Goal: Find specific page/section: Find specific page/section

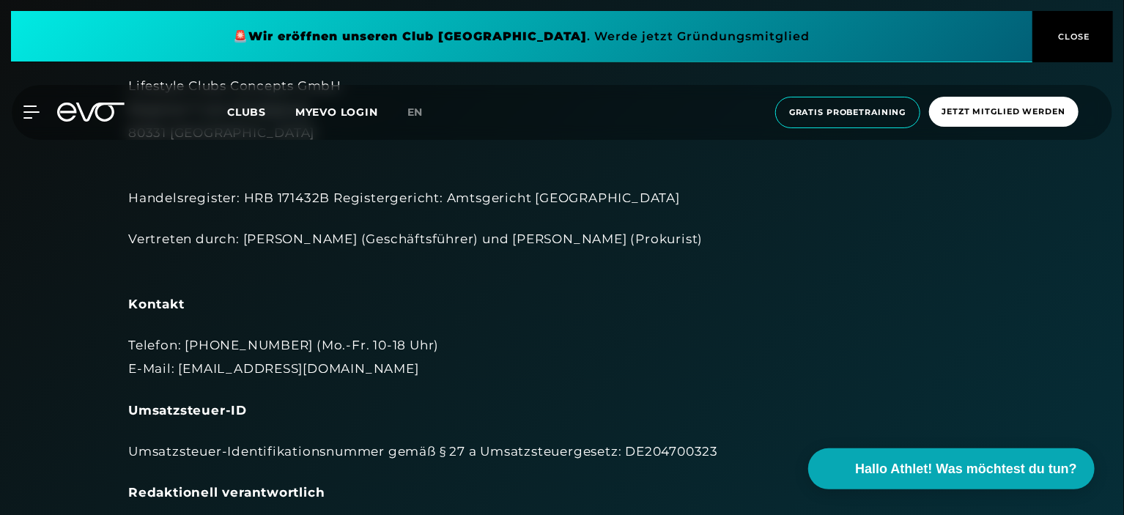
click at [560, 158] on div "Lifestyle Clubs Concepts GmbH Rosental 7 (c/o Mindspace) 80331 München Handelsr…" at bounding box center [562, 522] width 868 height 897
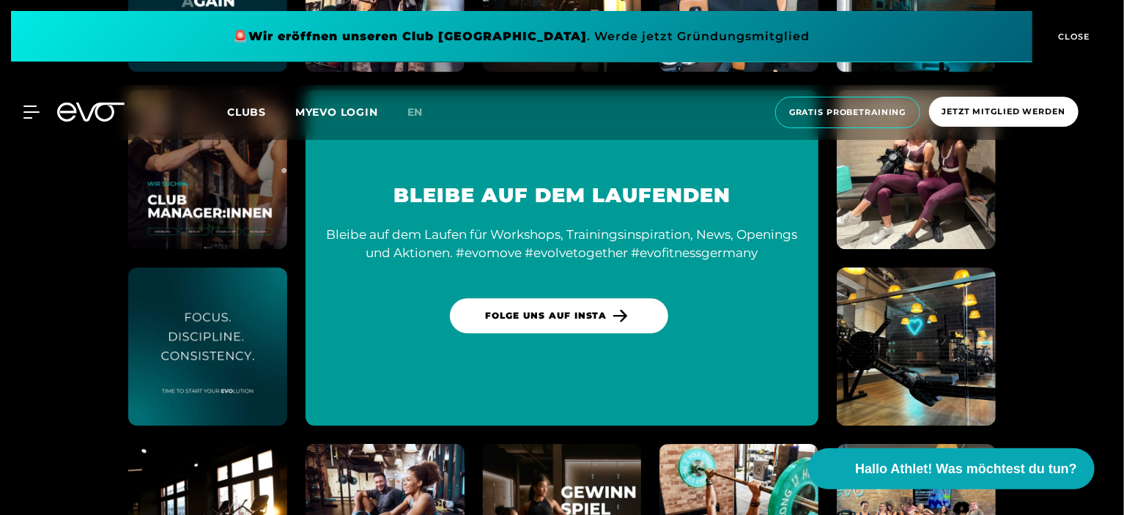
scroll to position [8047, 0]
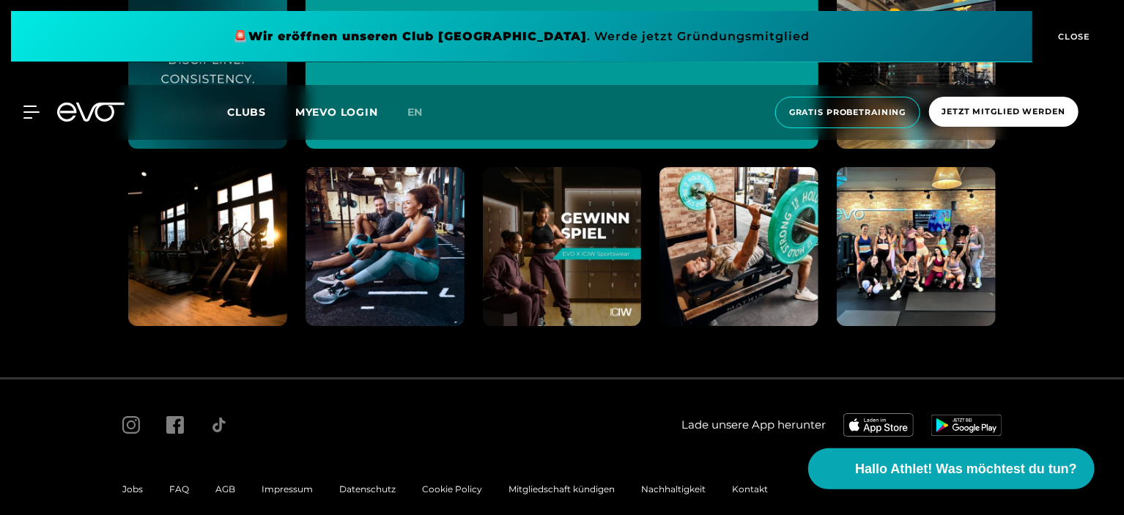
click at [295, 484] on span "Impressum" at bounding box center [287, 489] width 51 height 11
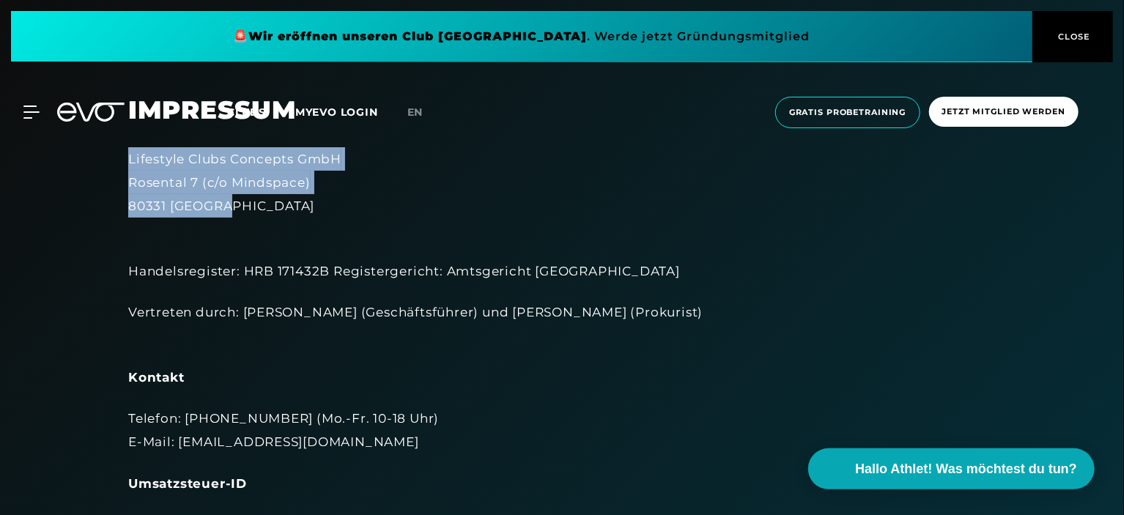
drag, startPoint x: 126, startPoint y: 155, endPoint x: 320, endPoint y: 199, distance: 199.3
copy div "Lifestyle Clubs Concepts GmbH [STREET_ADDRESS]"
